Goal: Transaction & Acquisition: Book appointment/travel/reservation

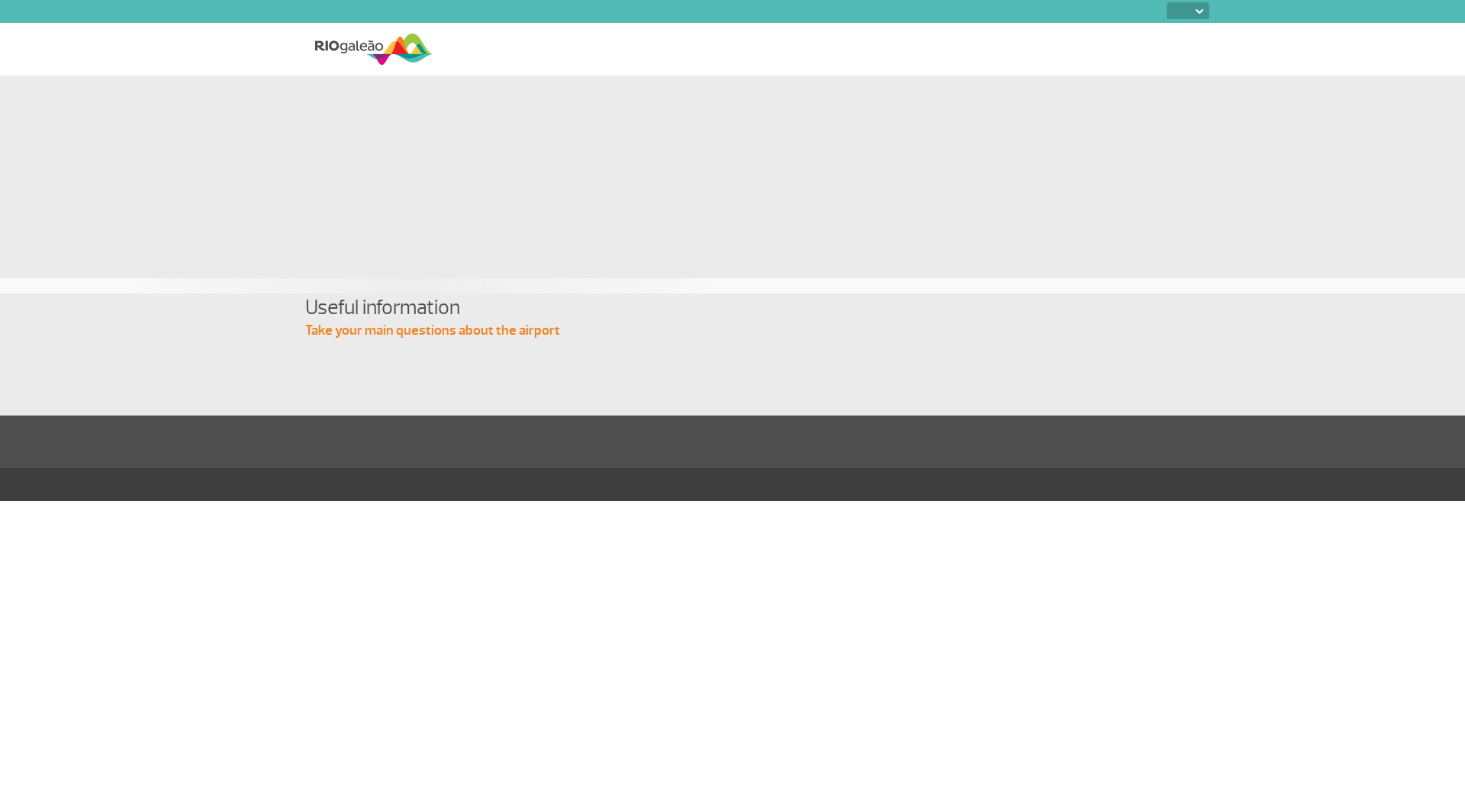
select select
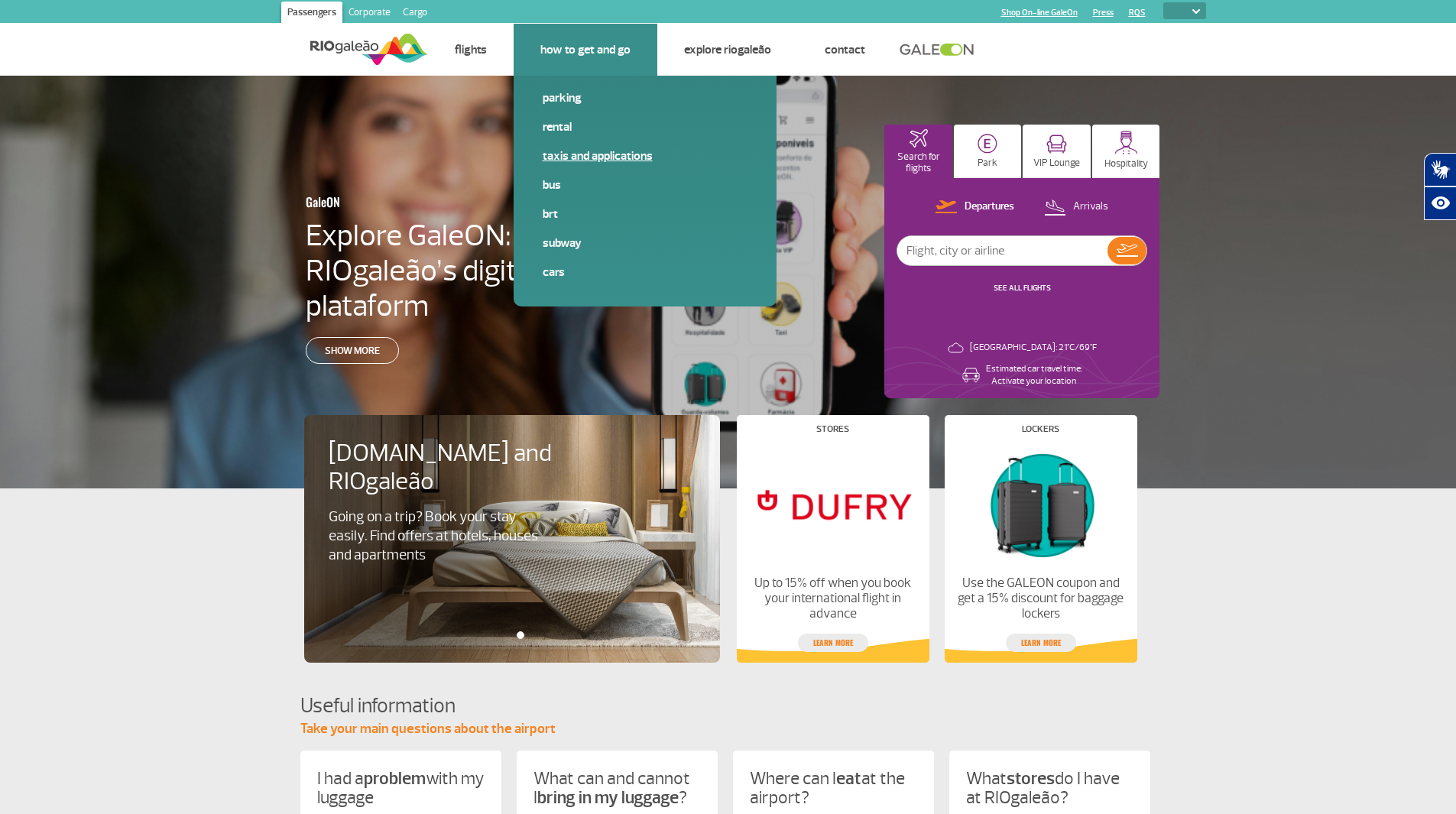
click at [559, 157] on link "Taxis and applications" at bounding box center [645, 156] width 205 height 17
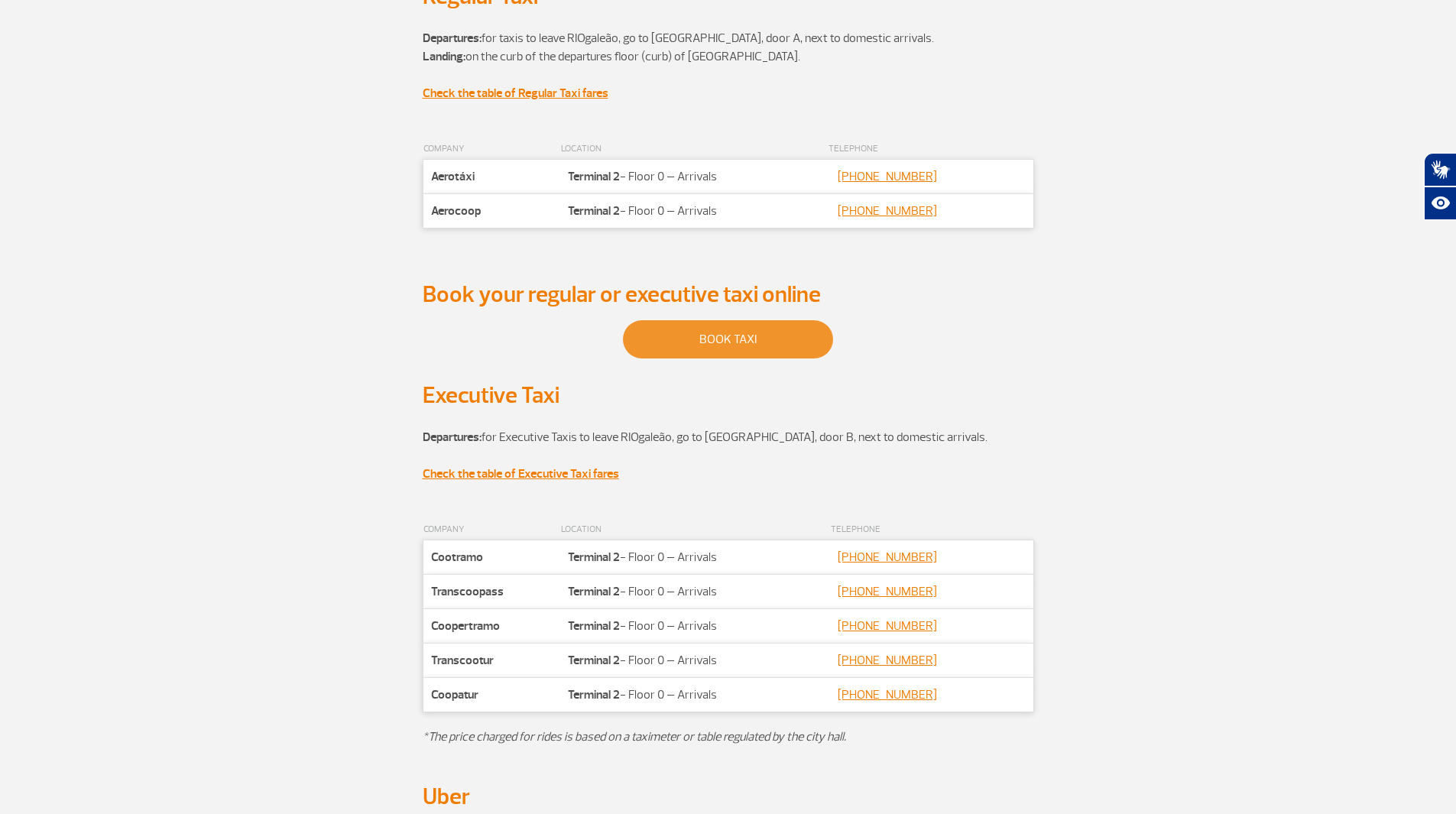
scroll to position [76, 0]
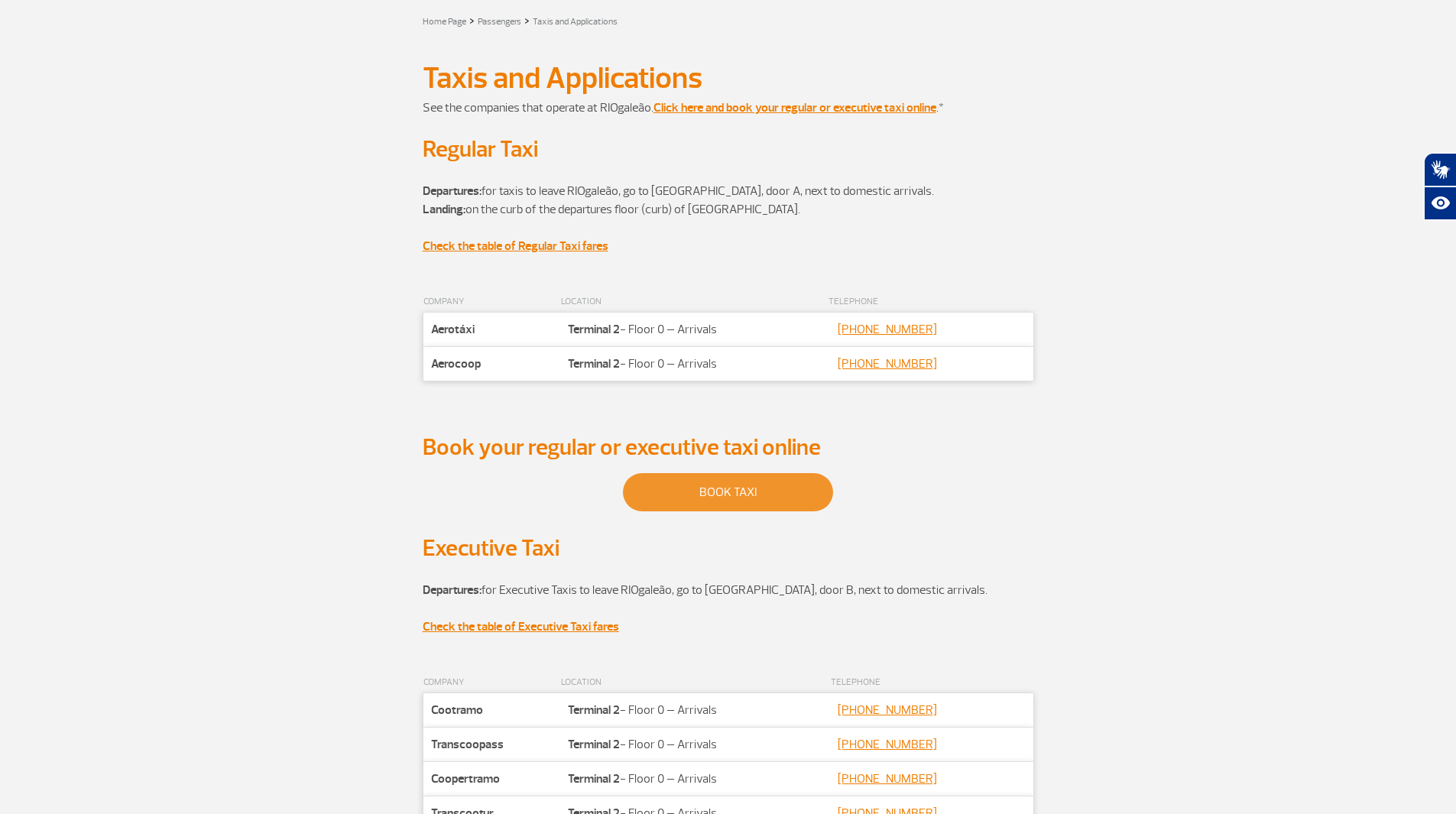
click at [704, 493] on link "BOOK TAXI" at bounding box center [728, 492] width 210 height 38
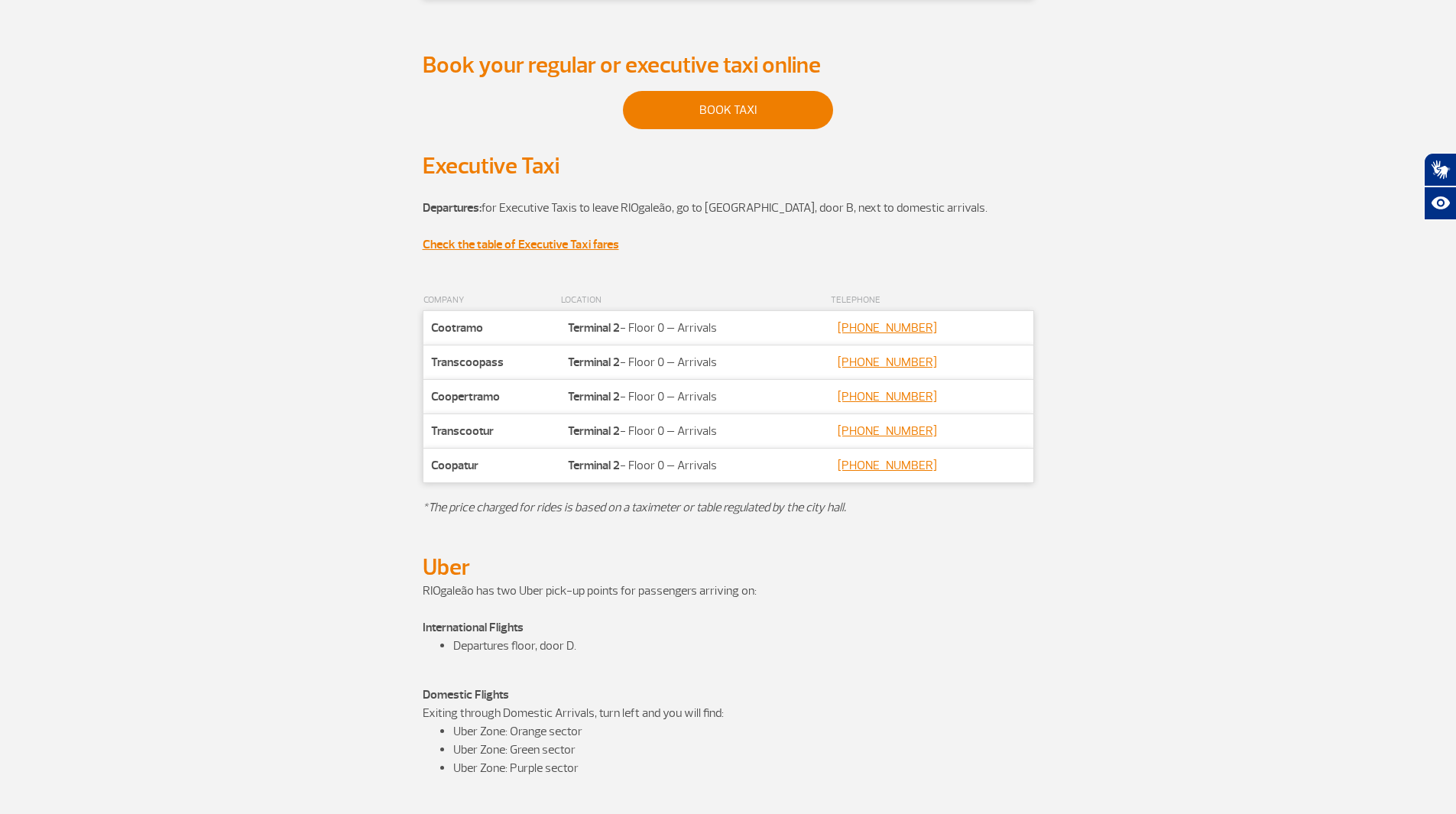
scroll to position [306, 0]
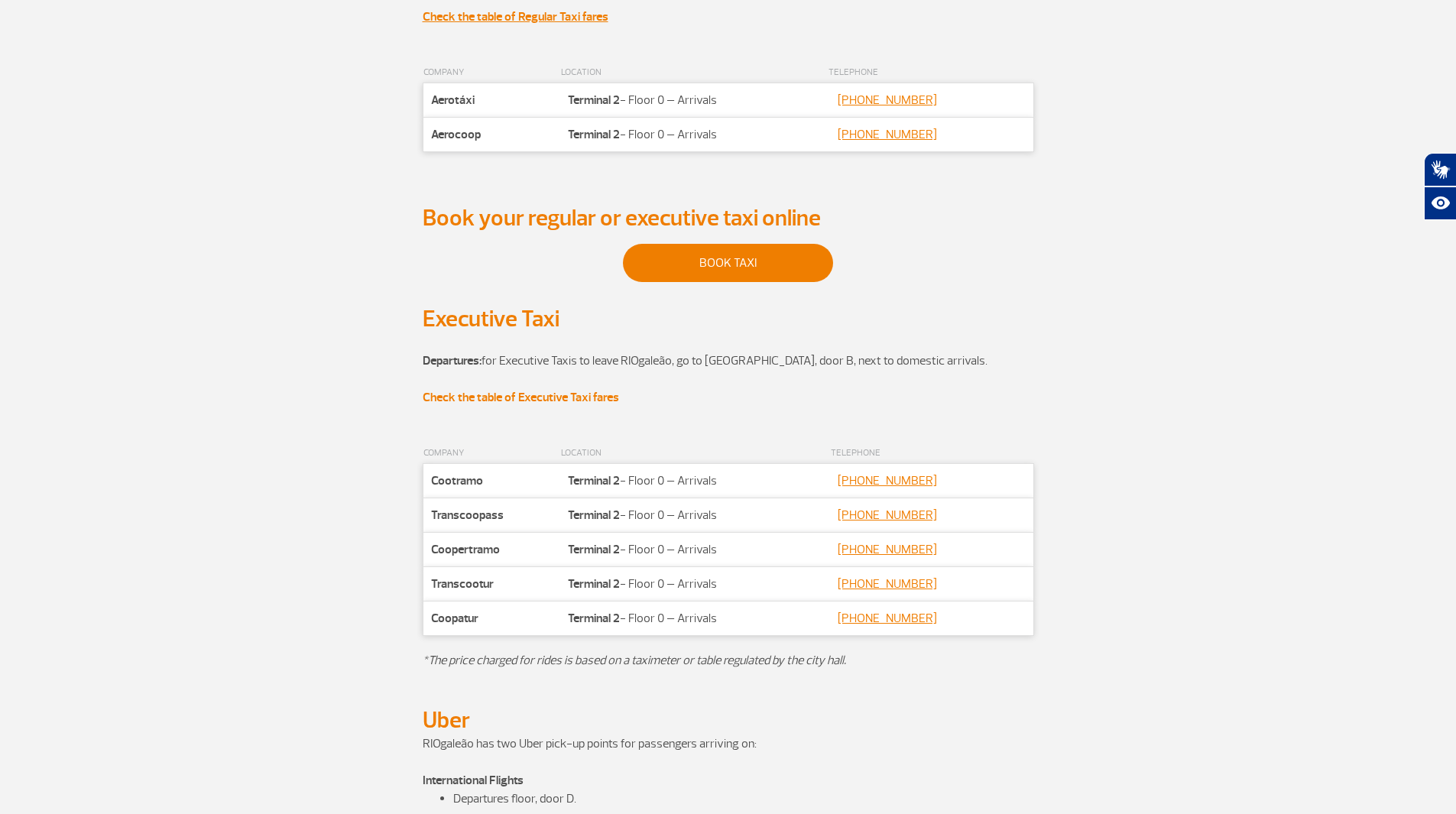
click at [459, 403] on strong "Check the table of Executive Taxi fares" at bounding box center [520, 397] width 196 height 15
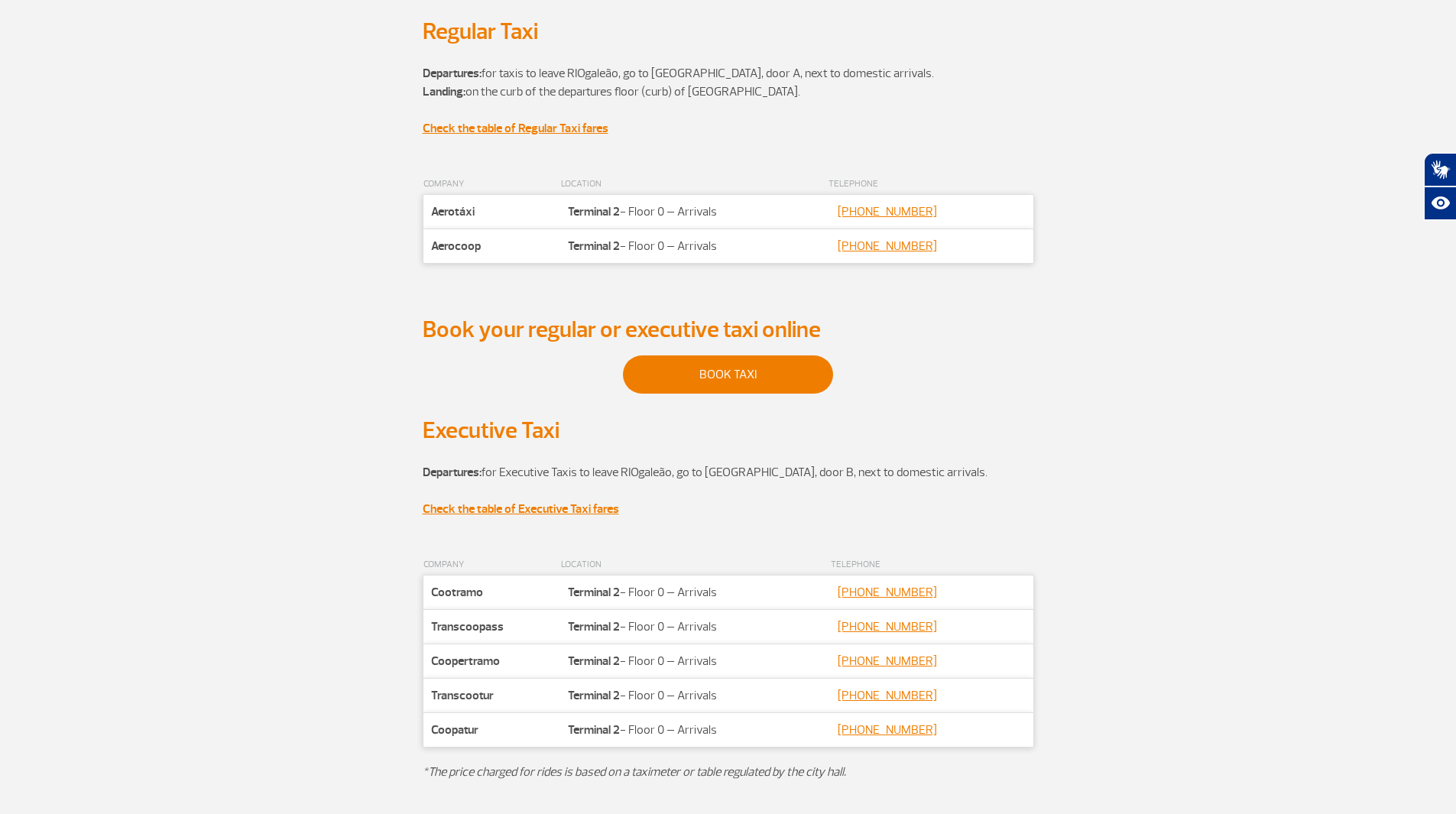
scroll to position [76, 0]
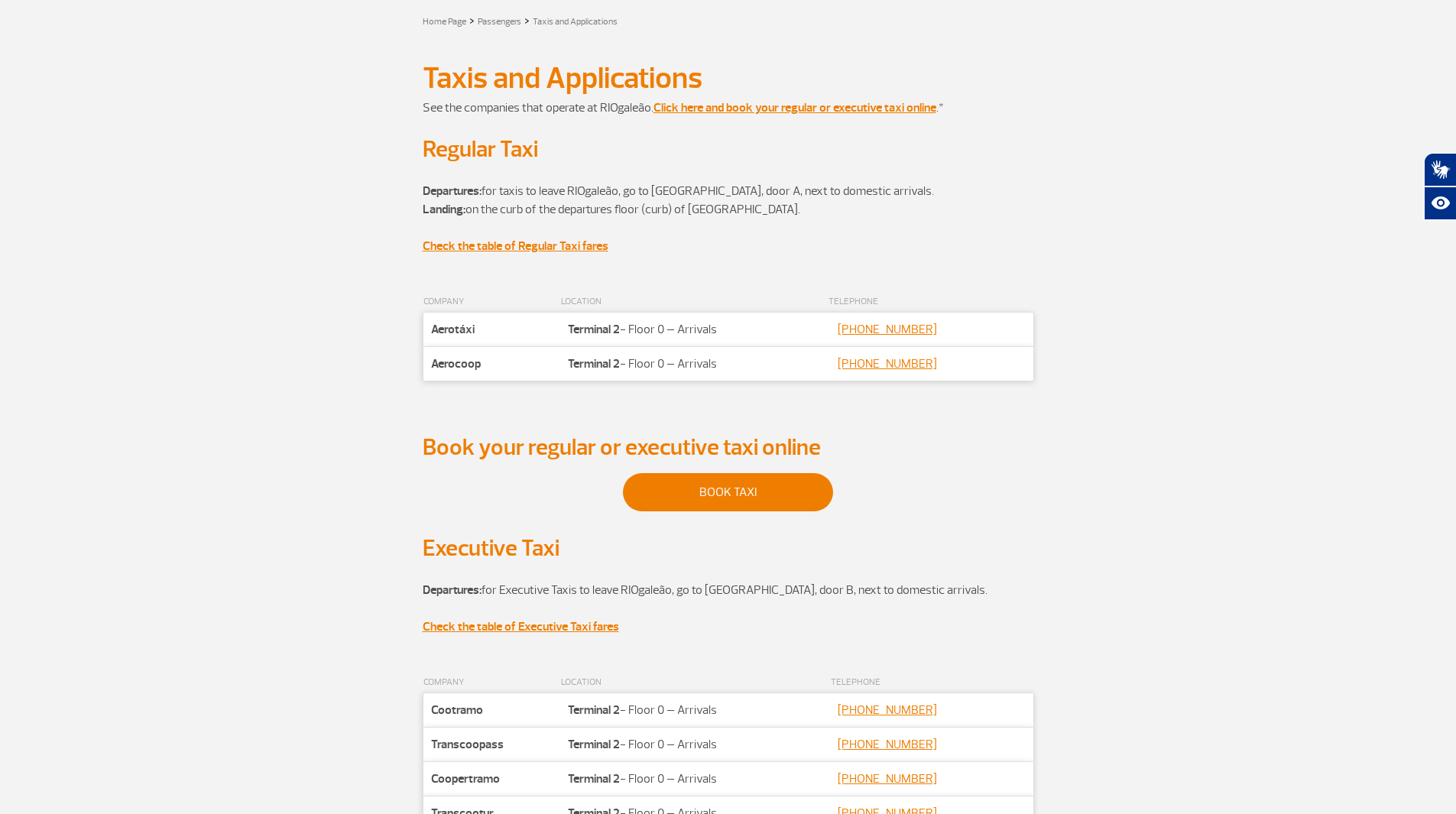
click at [1178, 74] on section "Taxis and Applications Taxis and Applications" at bounding box center [728, 78] width 1456 height 41
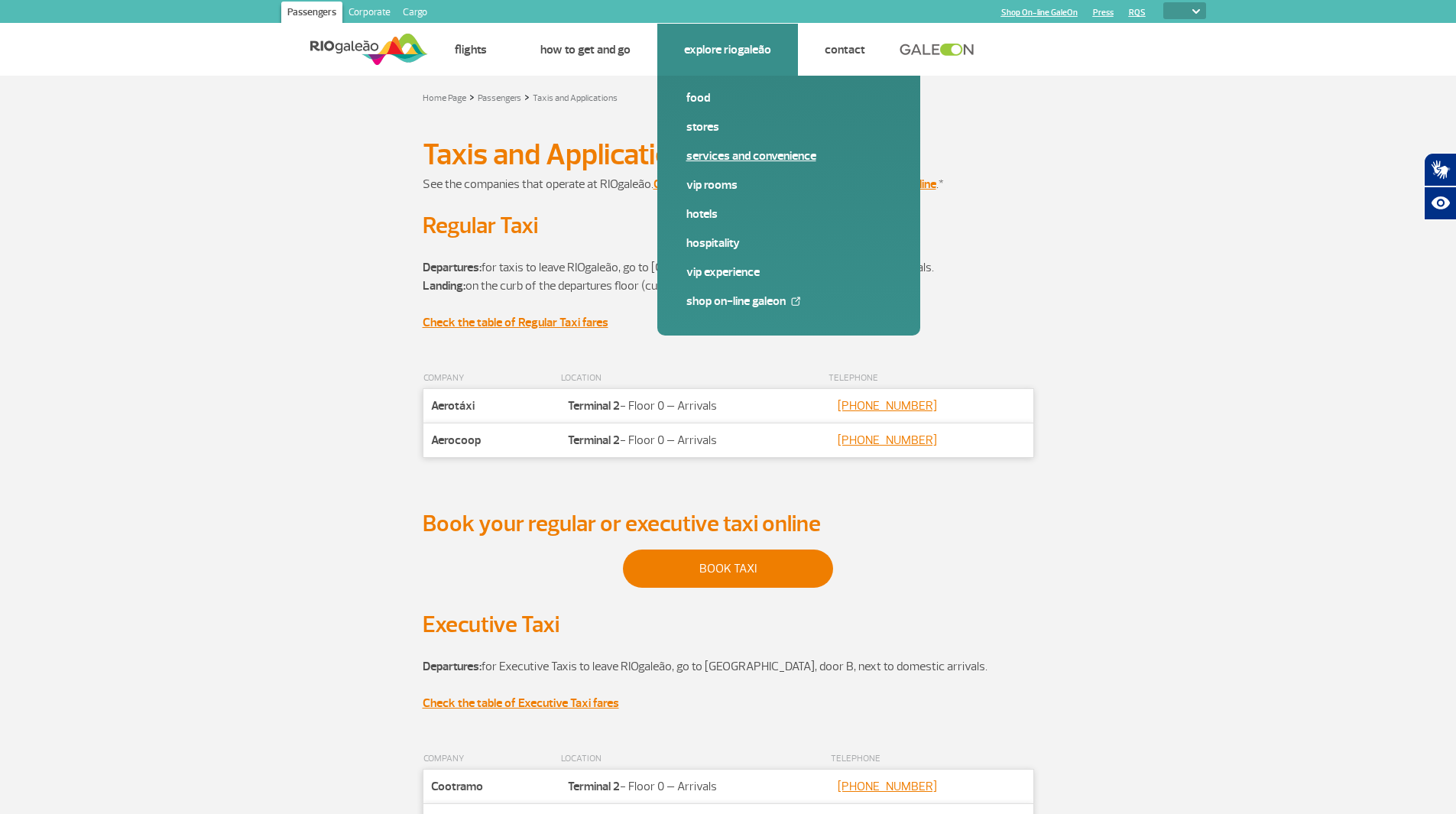
click at [723, 153] on link "Services and Convenience" at bounding box center [788, 156] width 205 height 17
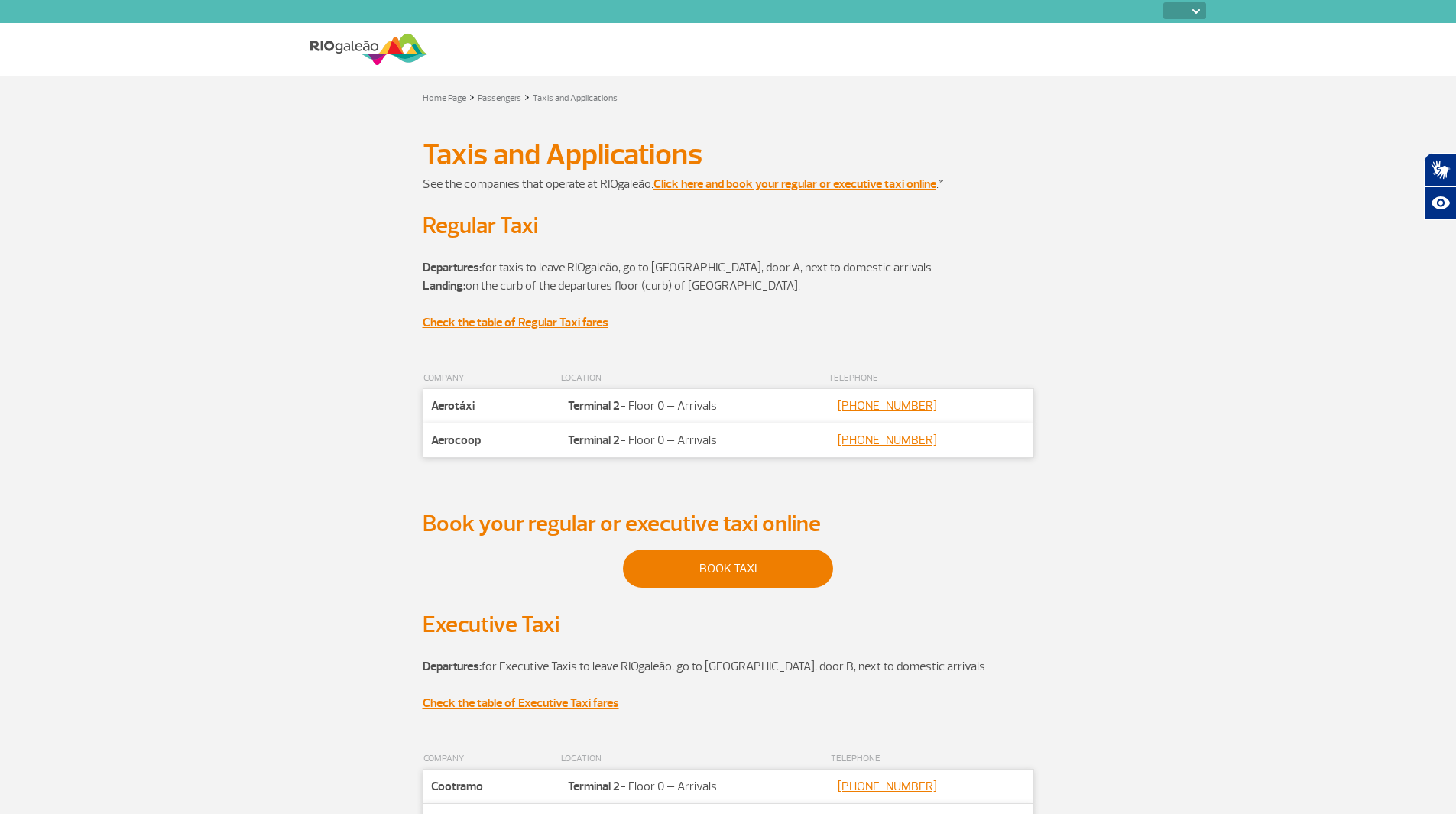
select select
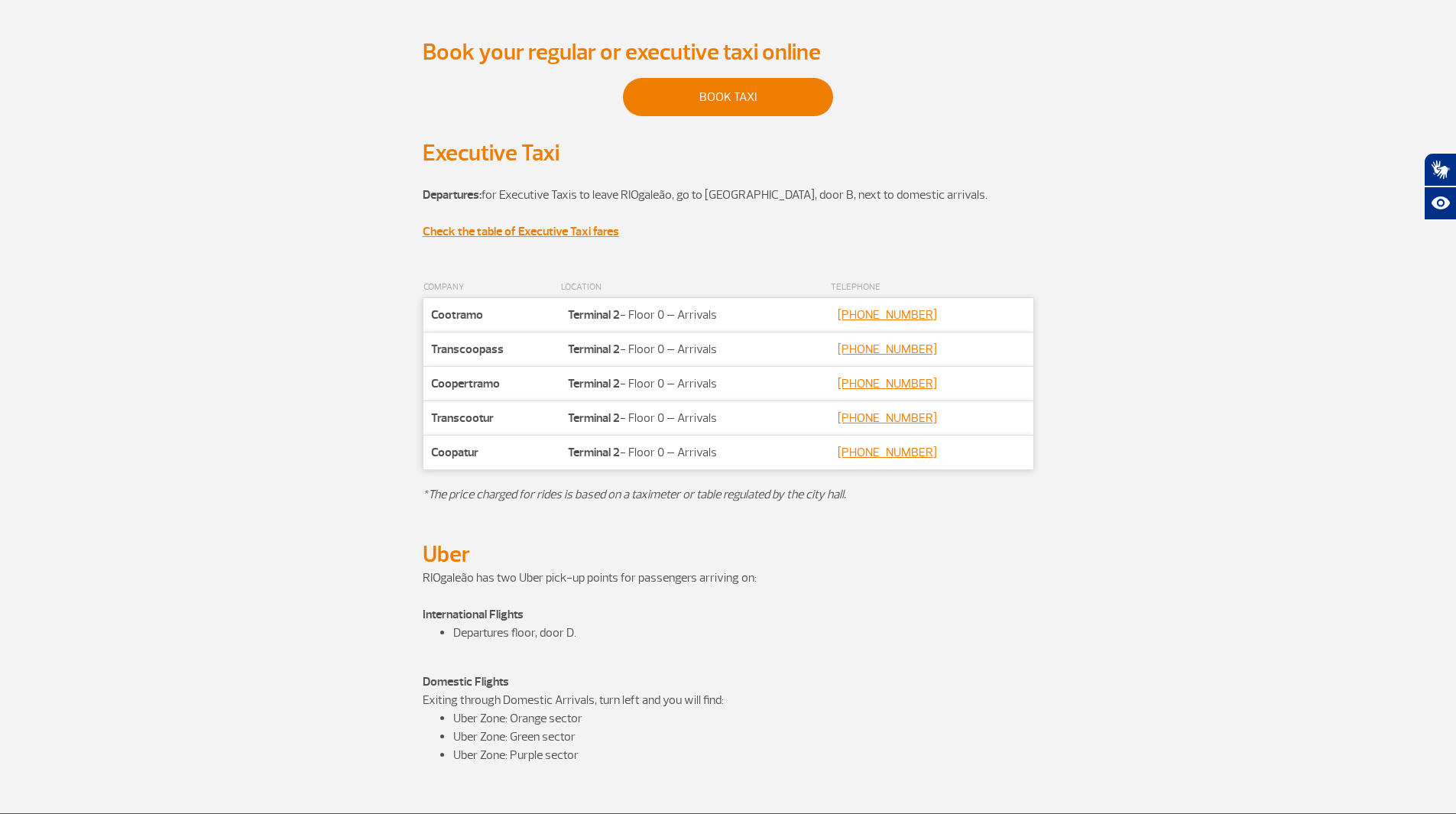
scroll to position [612, 0]
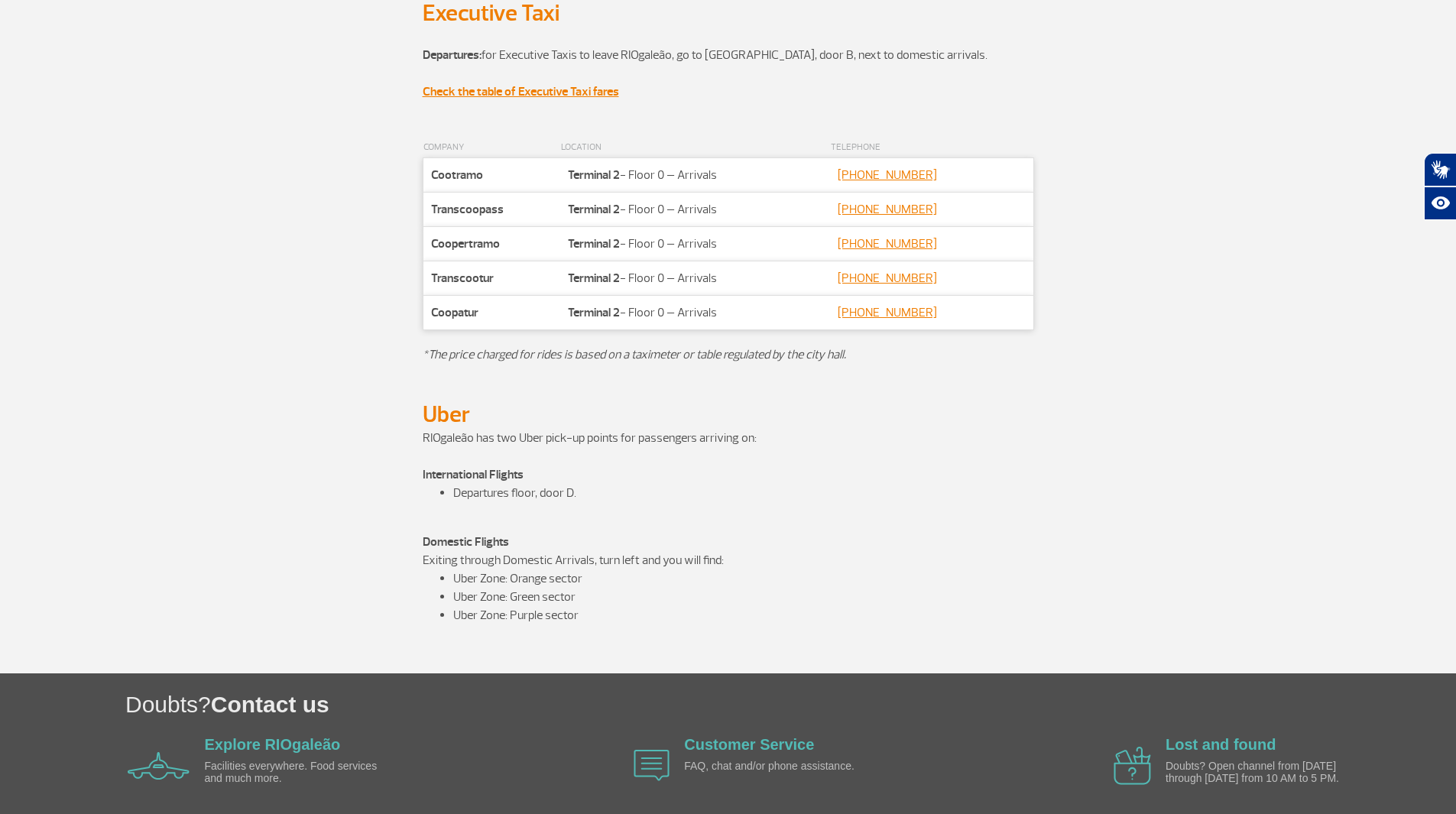
click at [418, 391] on div "COMPANY LOCATION TELEPHONE Companhia Cootramo Localização Terminal 2 - Floor 0 …" at bounding box center [728, 269] width 849 height 263
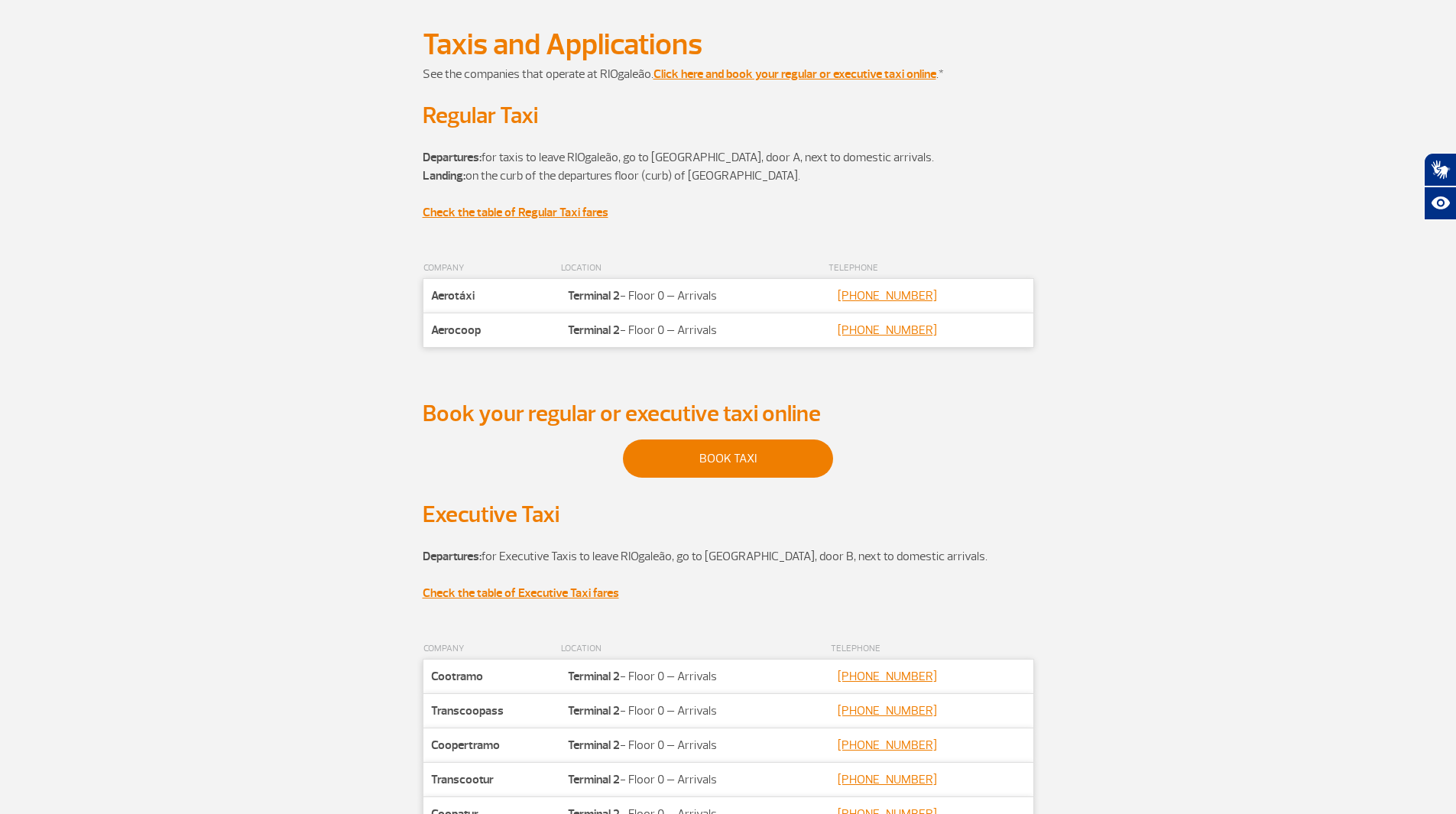
scroll to position [73, 0]
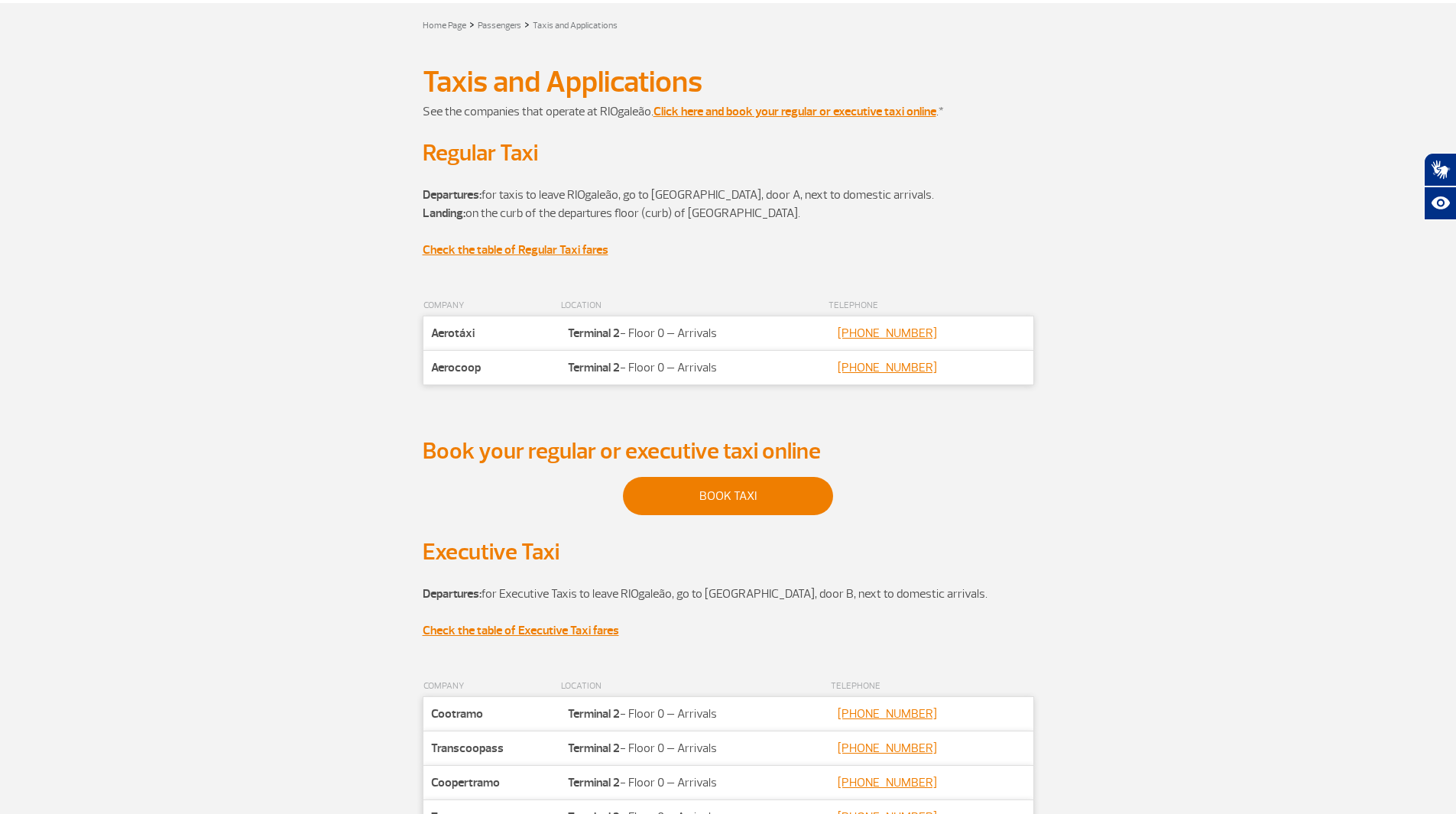
click at [1139, 321] on div "COMPANY LOCATION TELEPHONE Companhia Aerotáxi Localização Terminal 2 - Floor 0 …" at bounding box center [728, 366] width 849 height 142
click at [757, 104] on strong "Click here and book your regular or executive taxi online" at bounding box center [795, 111] width 283 height 15
click at [1076, 809] on div "COMPANY LOCATION TELEPHONE Companhia Cootramo Localização Terminal 2 - Floor 0 …" at bounding box center [728, 807] width 849 height 263
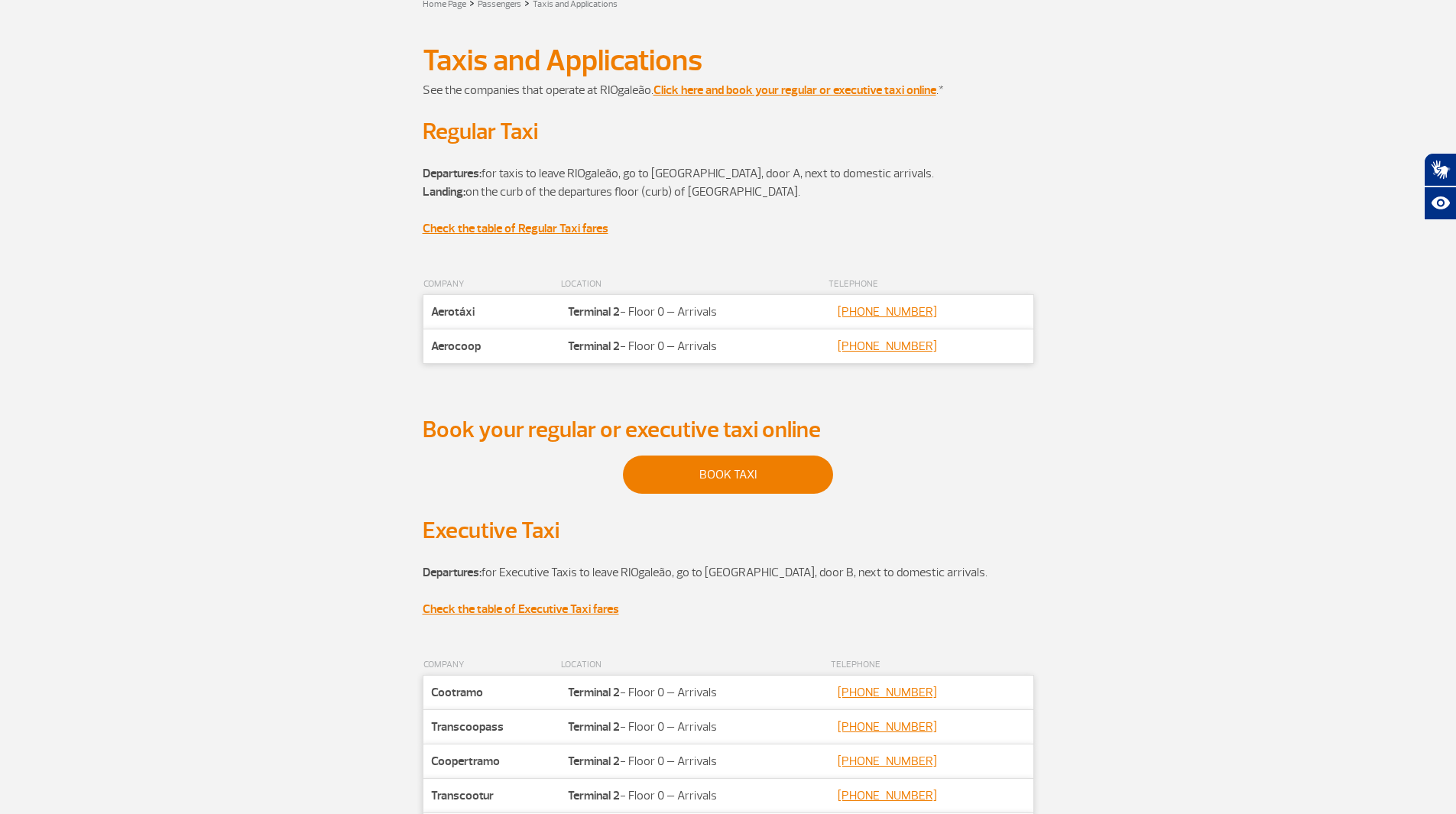
scroll to position [0, 0]
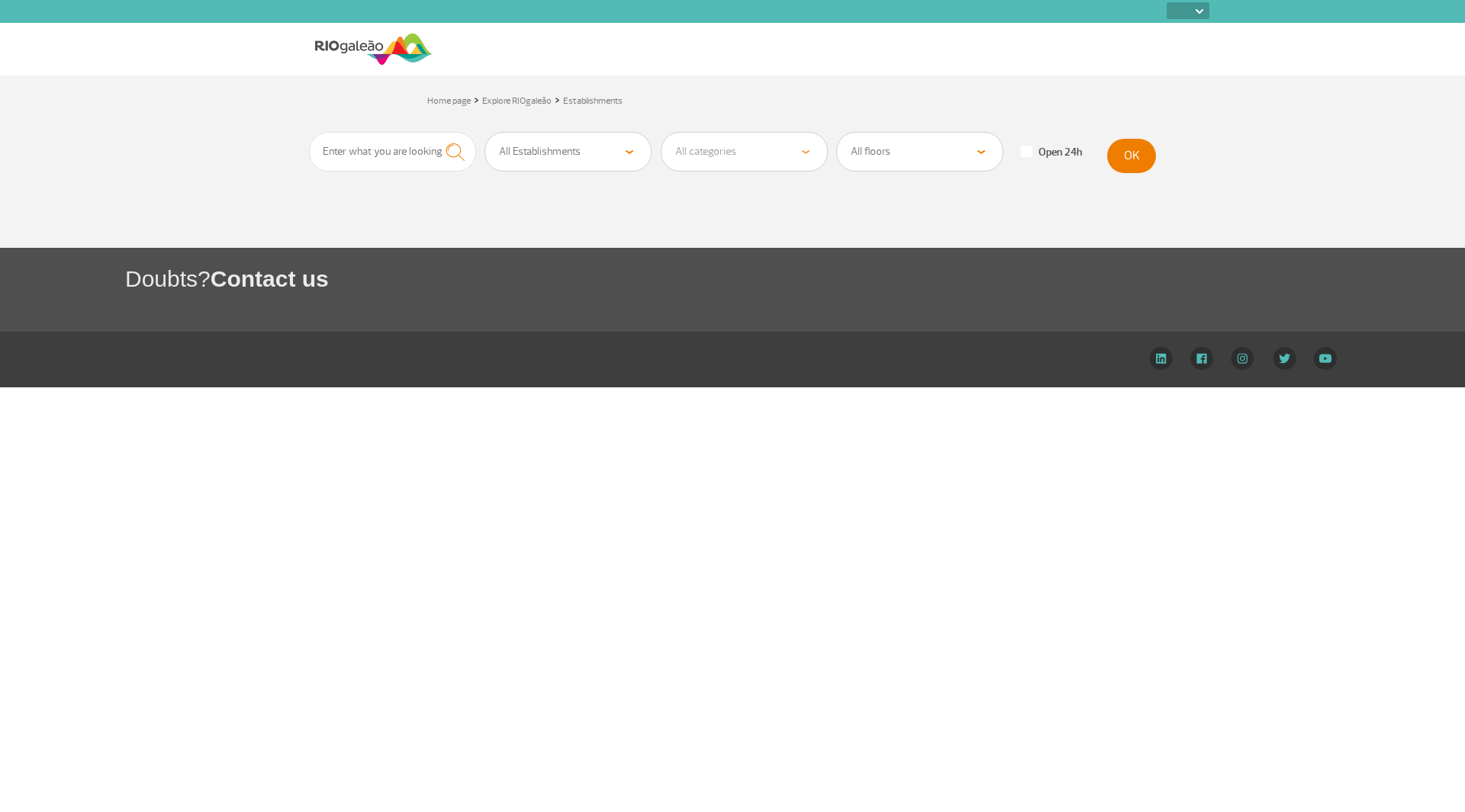
select select
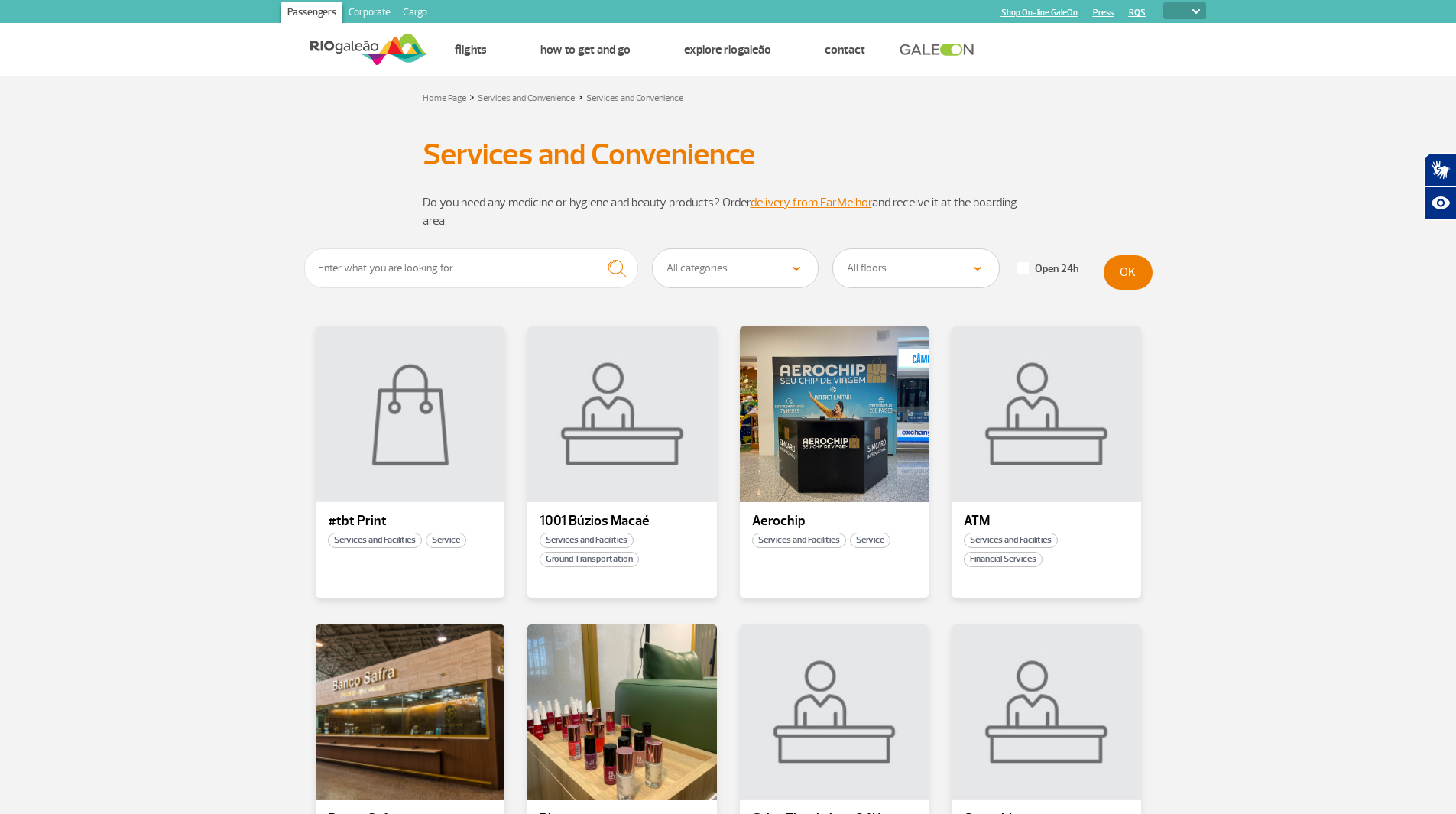
click at [740, 273] on select "All categories Convenience shop Financial Services Pharmacy Massage spa Beauty …" at bounding box center [736, 269] width 166 height 38
click at [1096, 157] on div "Services and Convenience Services and Convenience" at bounding box center [728, 154] width 849 height 26
click at [700, 261] on select "All categories Convenience shop Financial Services Pharmacy Massage spa Beauty …" at bounding box center [736, 269] width 166 height 38
click at [653, 250] on select "All categories Convenience shop Financial Services Pharmacy Massage spa Beauty …" at bounding box center [736, 269] width 166 height 38
click at [1141, 266] on button "OK" at bounding box center [1128, 273] width 49 height 35
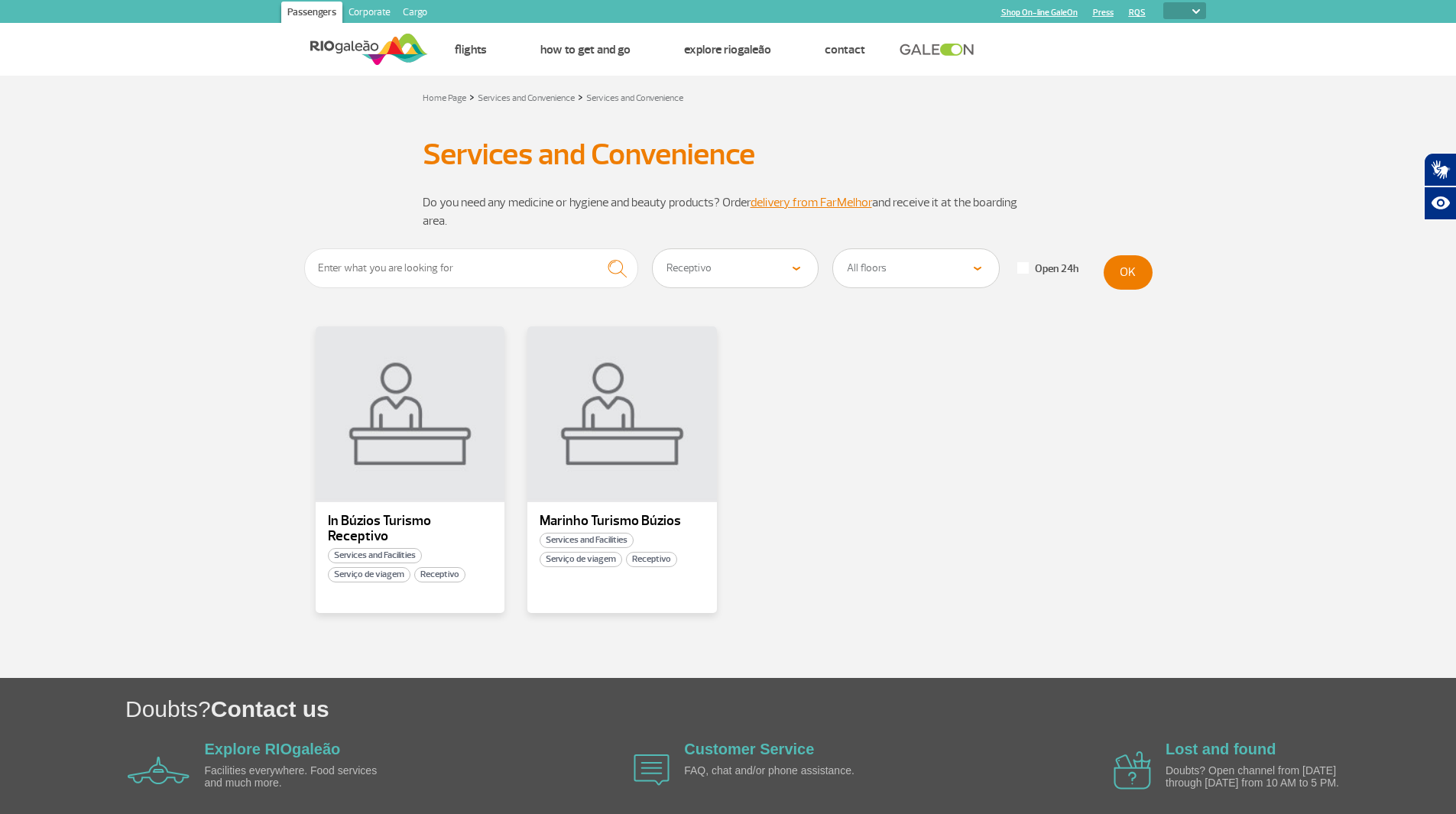
click at [723, 265] on select "All categories Convenience shop Financial Services Pharmacy Massage spa Beauty …" at bounding box center [736, 269] width 166 height 38
click at [653, 250] on select "All categories Convenience shop Financial Services Pharmacy Massage spa Beauty …" at bounding box center [736, 269] width 166 height 38
click at [1144, 271] on button "OK" at bounding box center [1128, 273] width 49 height 35
click at [723, 261] on select "All categories Convenience shop Financial Services Pharmacy Massage spa Beauty …" at bounding box center [736, 269] width 166 height 38
select select "347"
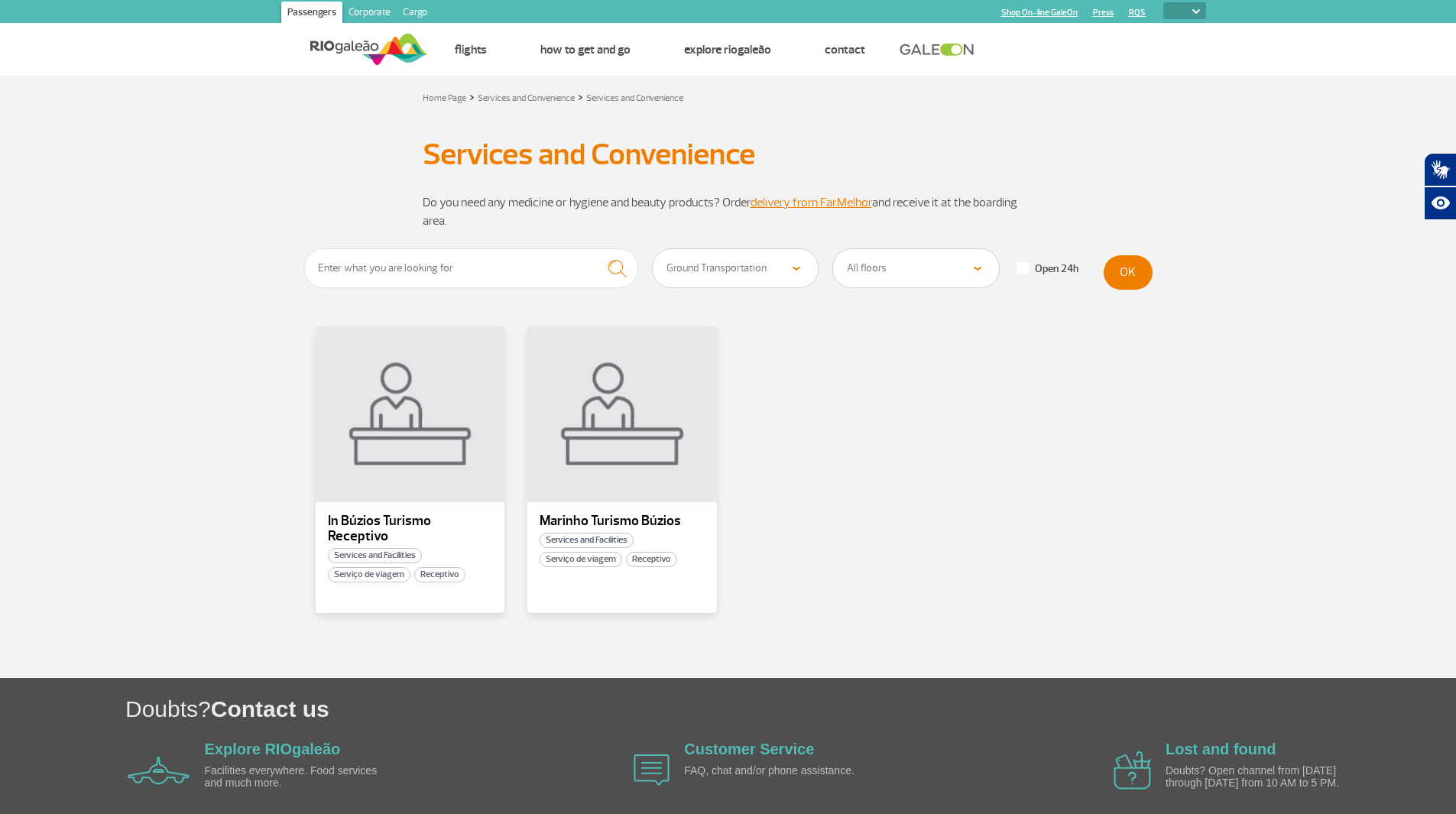
click at [653, 250] on select "All categories Convenience shop Financial Services Pharmacy Massage spa Beauty …" at bounding box center [736, 269] width 166 height 38
click at [1118, 279] on button "OK" at bounding box center [1128, 273] width 49 height 35
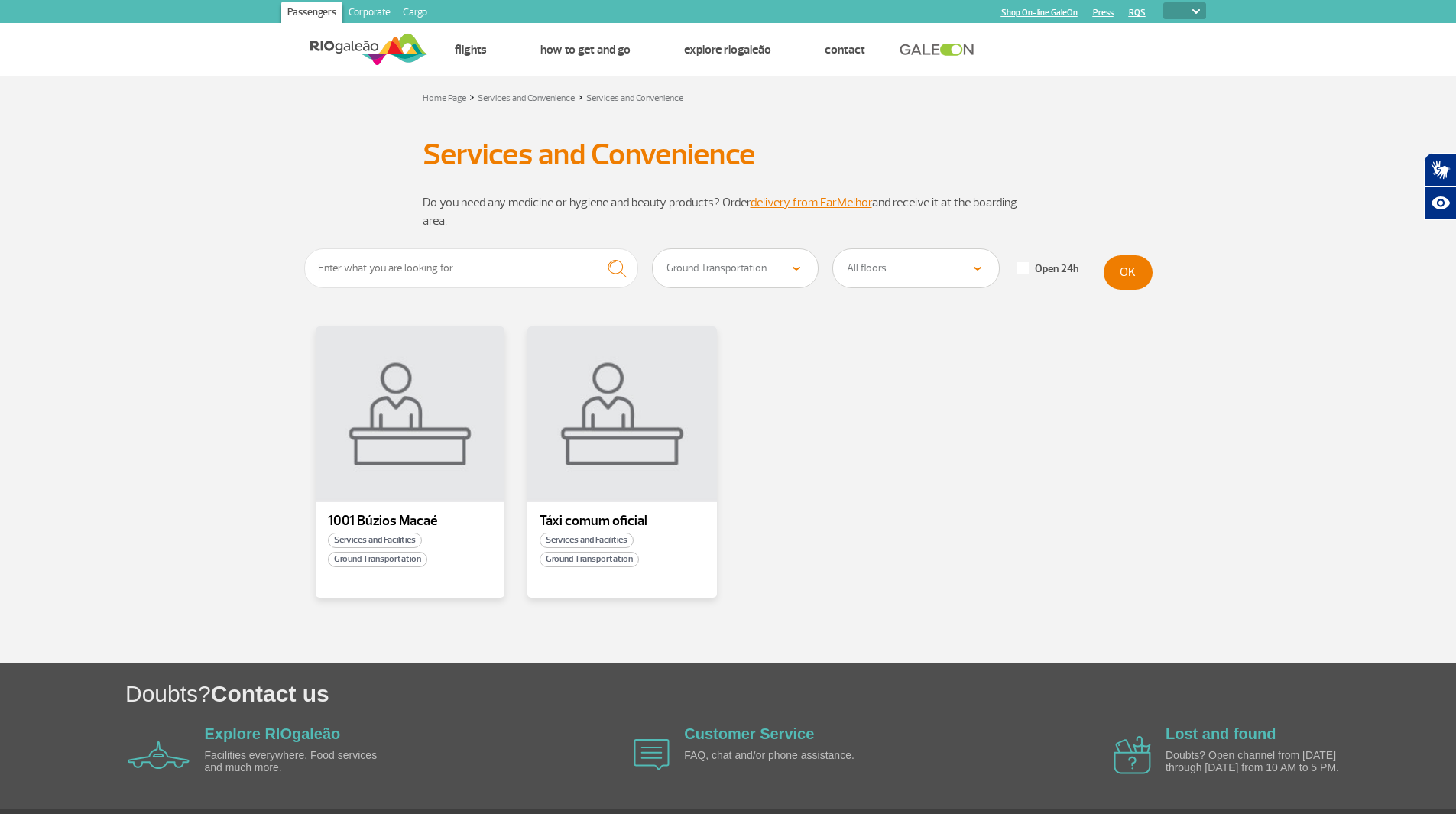
click at [768, 272] on select "All categories Convenience shop Financial Services Pharmacy Massage spa Beauty …" at bounding box center [736, 269] width 166 height 38
click at [536, 468] on div at bounding box center [622, 414] width 192 height 180
